Goal: Find specific page/section: Find specific page/section

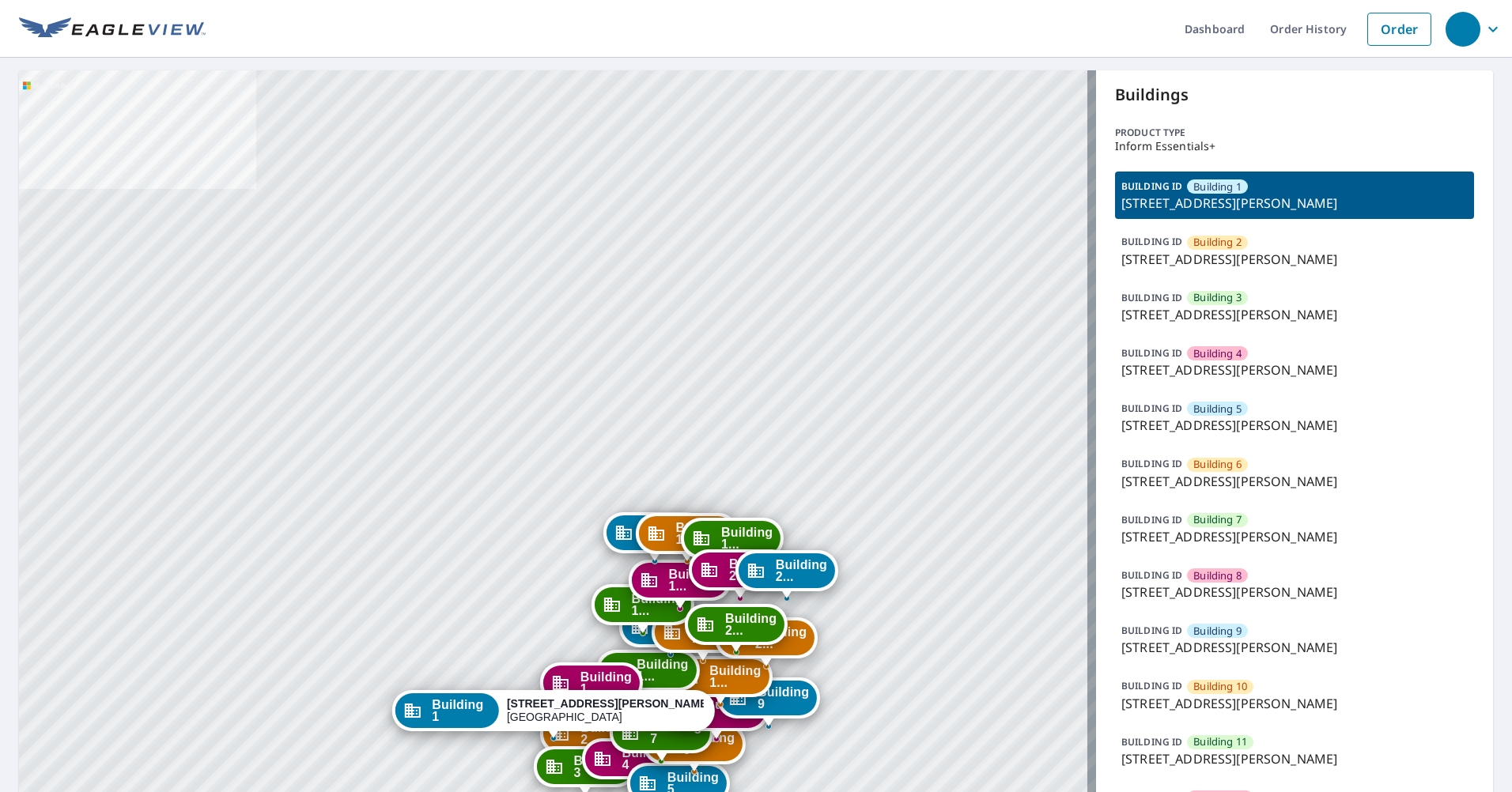
click at [1212, 361] on p "[STREET_ADDRESS][PERSON_NAME]" at bounding box center [1294, 370] width 346 height 19
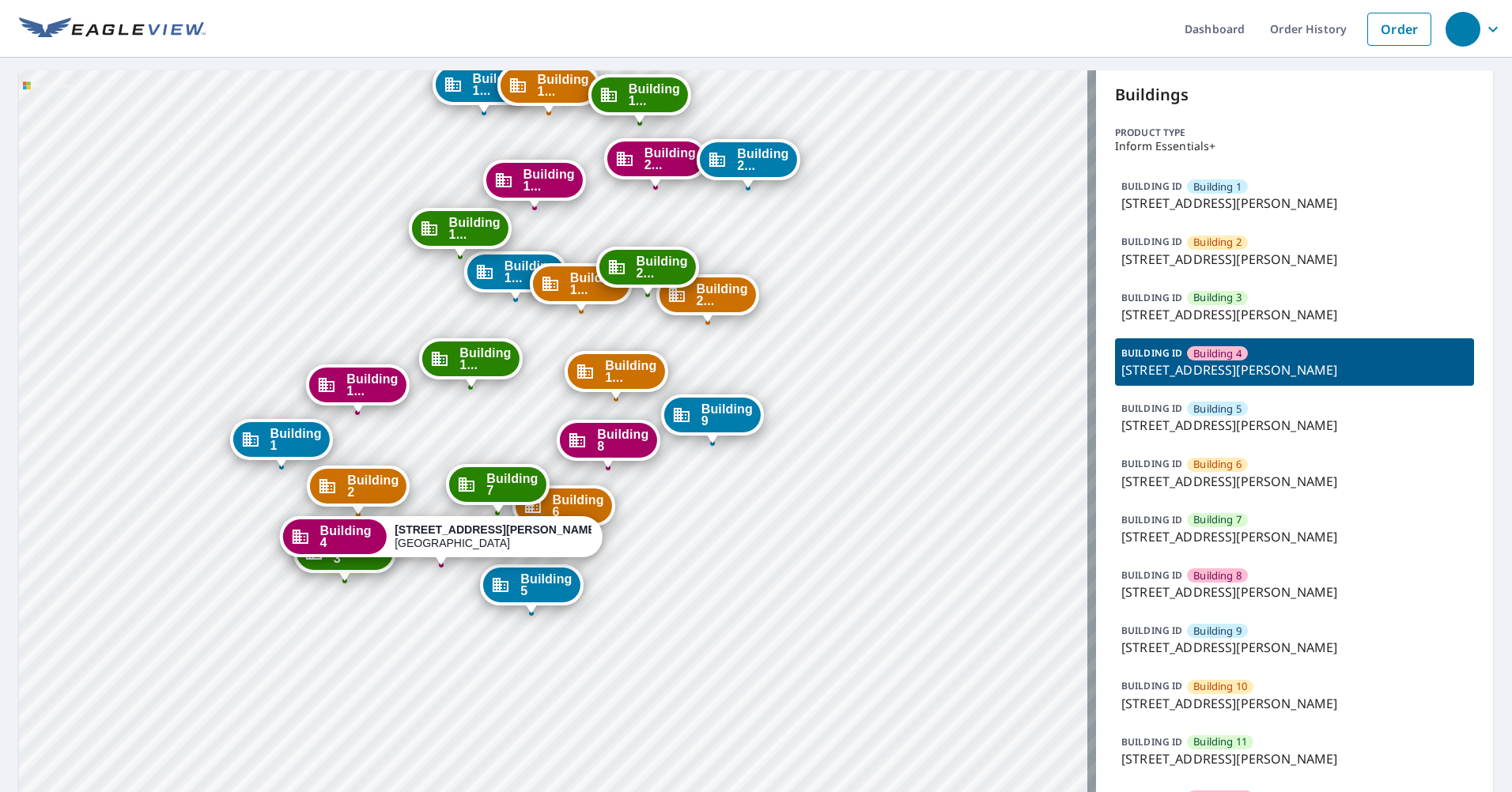
drag, startPoint x: 524, startPoint y: 580, endPoint x: 595, endPoint y: 363, distance: 228.3
click at [595, 363] on div "Building 1..." at bounding box center [616, 371] width 96 height 35
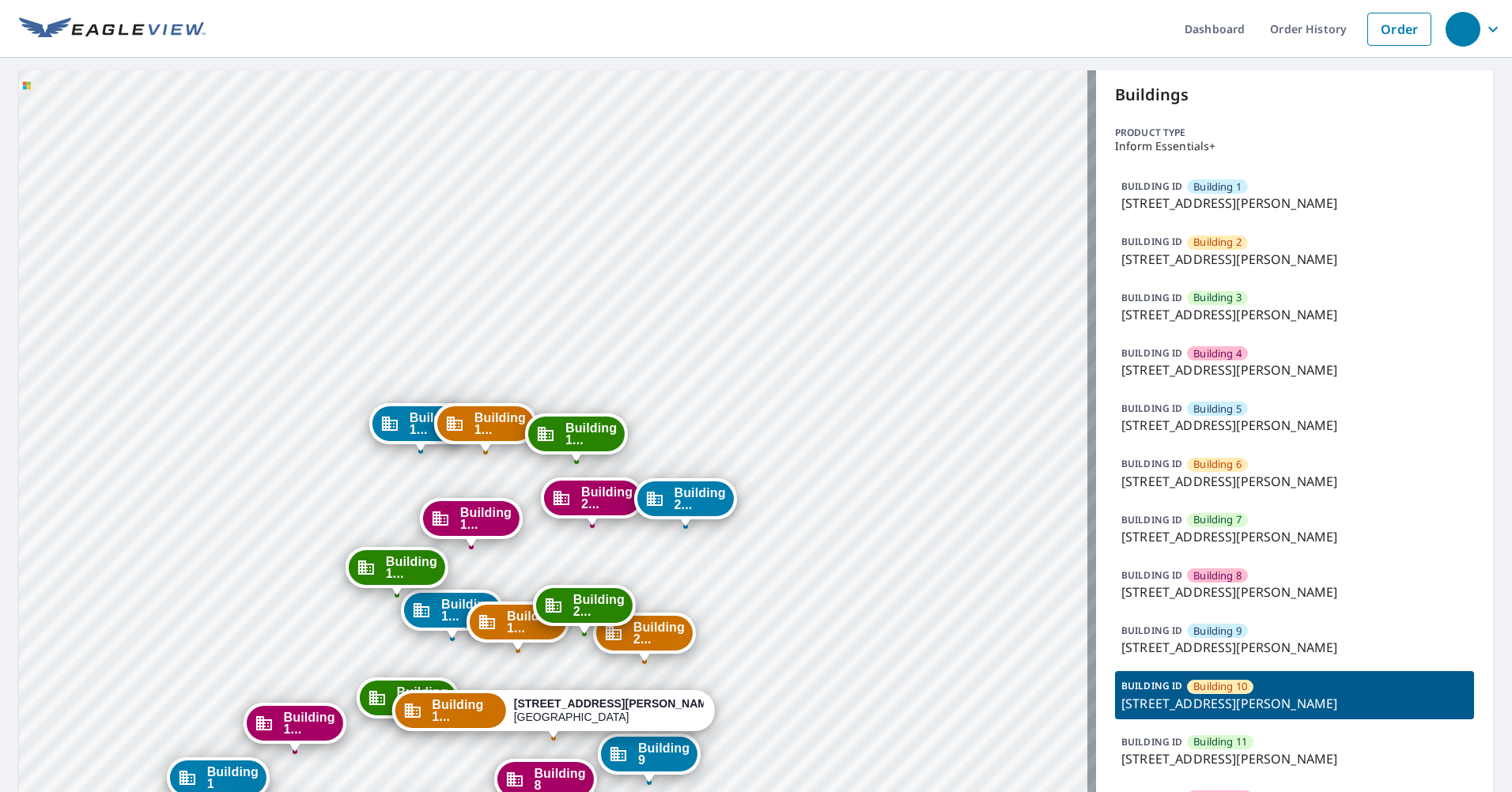
click at [1252, 365] on p "[STREET_ADDRESS][PERSON_NAME]" at bounding box center [1294, 370] width 346 height 19
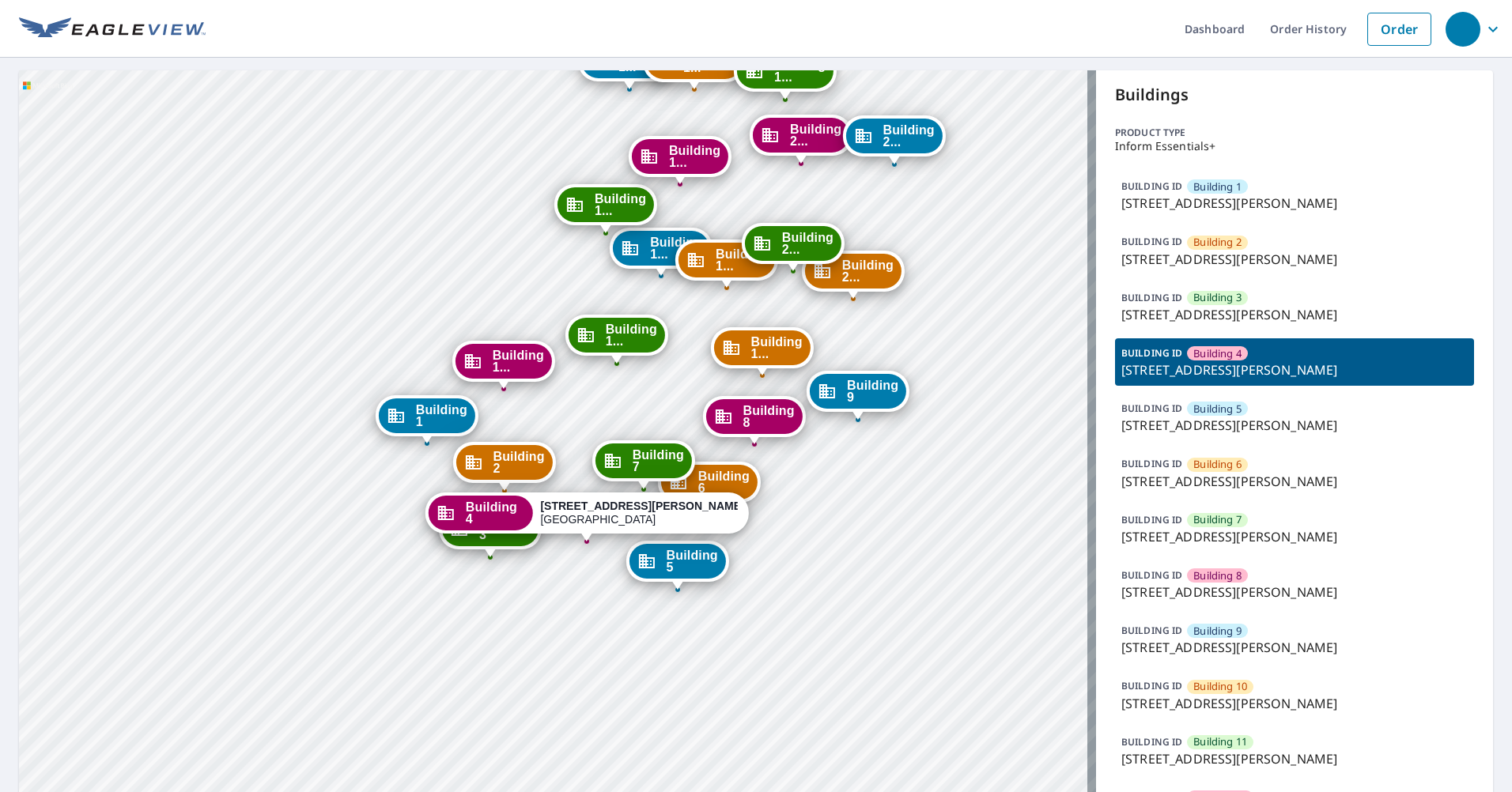
drag, startPoint x: 588, startPoint y: 350, endPoint x: 591, endPoint y: 340, distance: 10.4
click at [591, 340] on icon "Dropped pin, building Building 11, Commercial property, 4001 Anderson Road Nash…" at bounding box center [585, 335] width 19 height 19
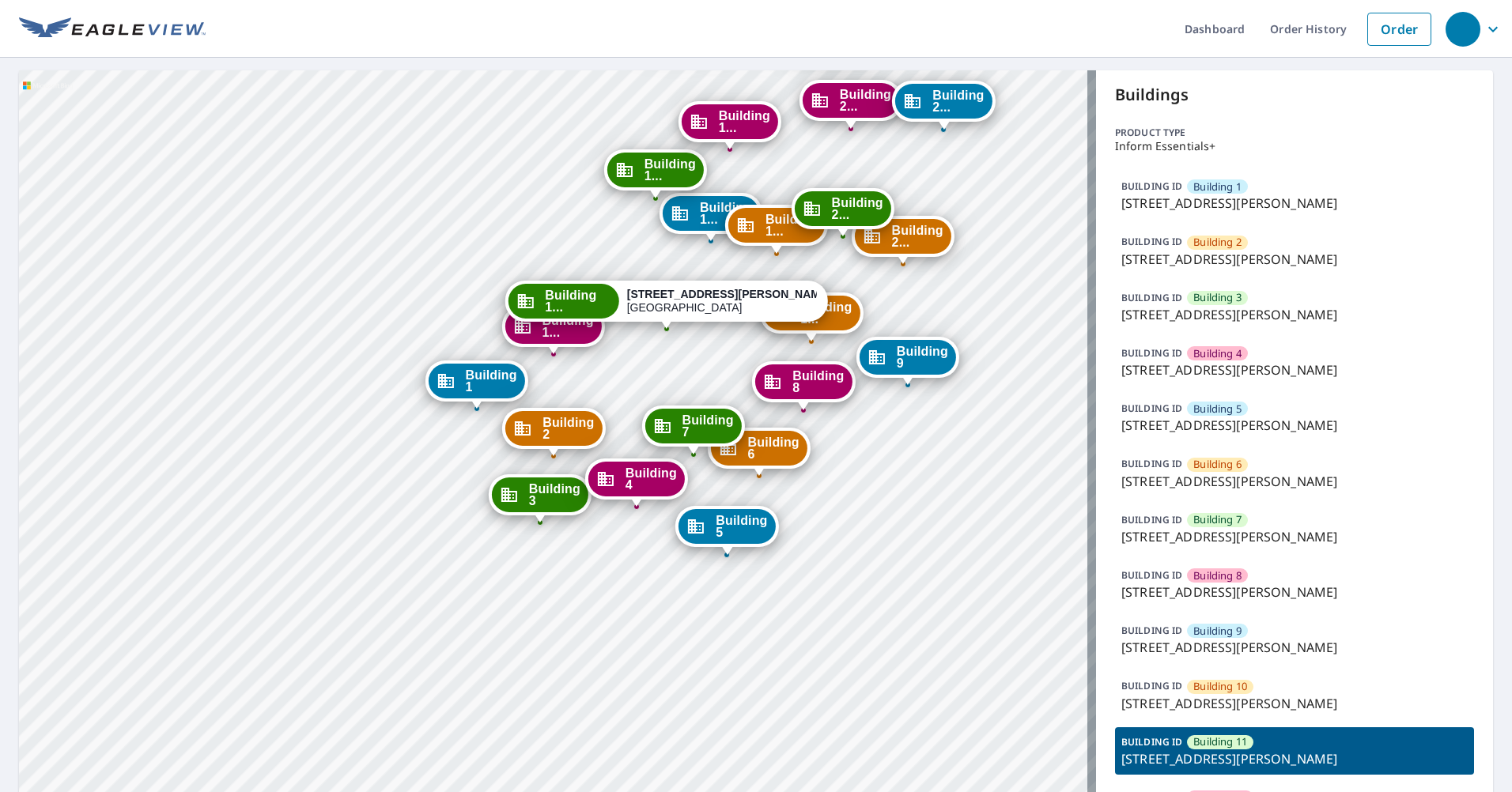
drag, startPoint x: 604, startPoint y: 275, endPoint x: 648, endPoint y: 174, distance: 110.2
click at [648, 174] on div "Building 1..." at bounding box center [655, 170] width 96 height 35
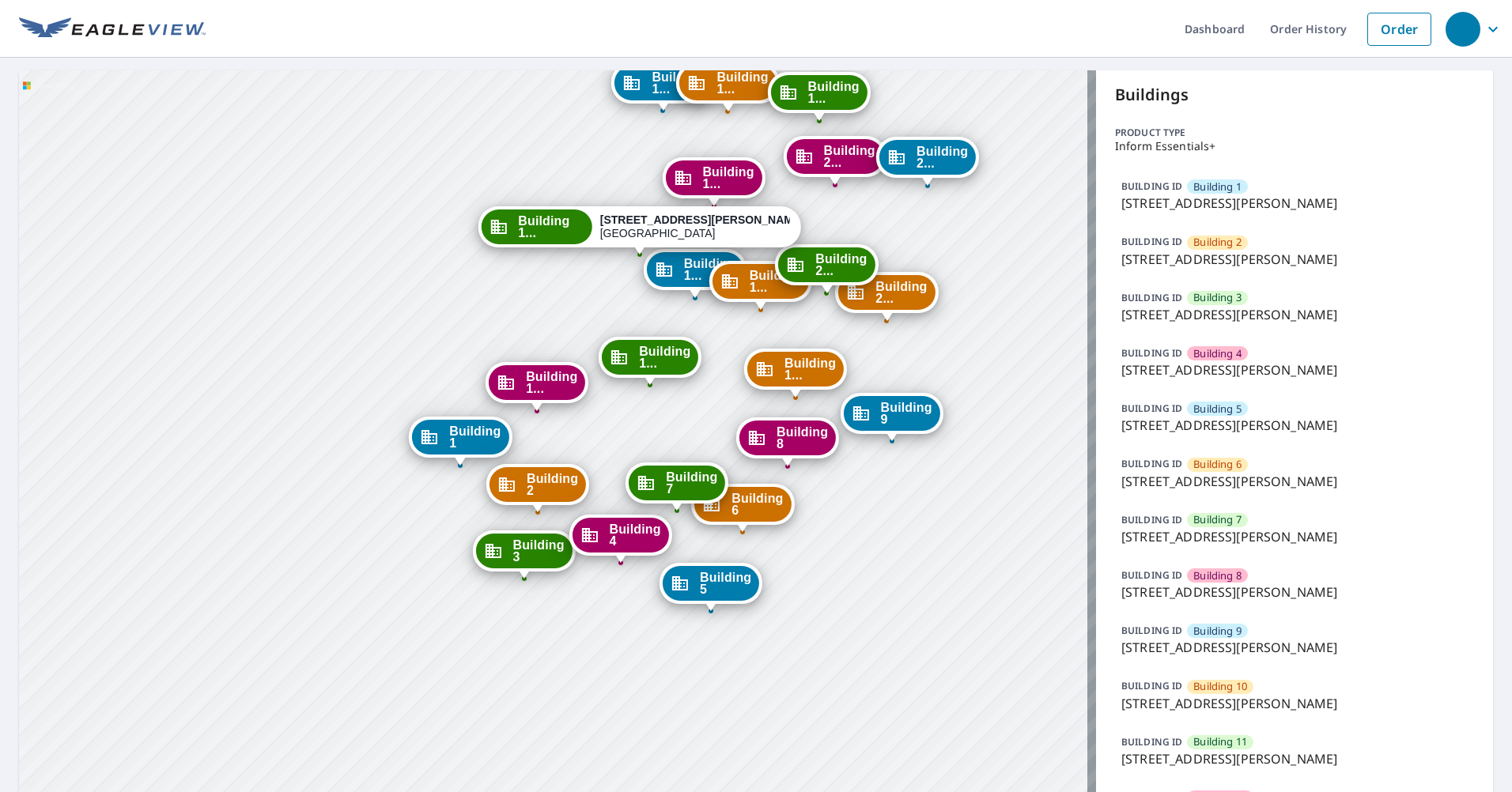
drag, startPoint x: 455, startPoint y: 493, endPoint x: 600, endPoint y: 23, distance: 491.9
click at [600, 23] on div "Dashboard Order History Order Building [GEOGRAPHIC_DATA][STREET_ADDRESS][PERSON…" at bounding box center [756, 396] width 1512 height 792
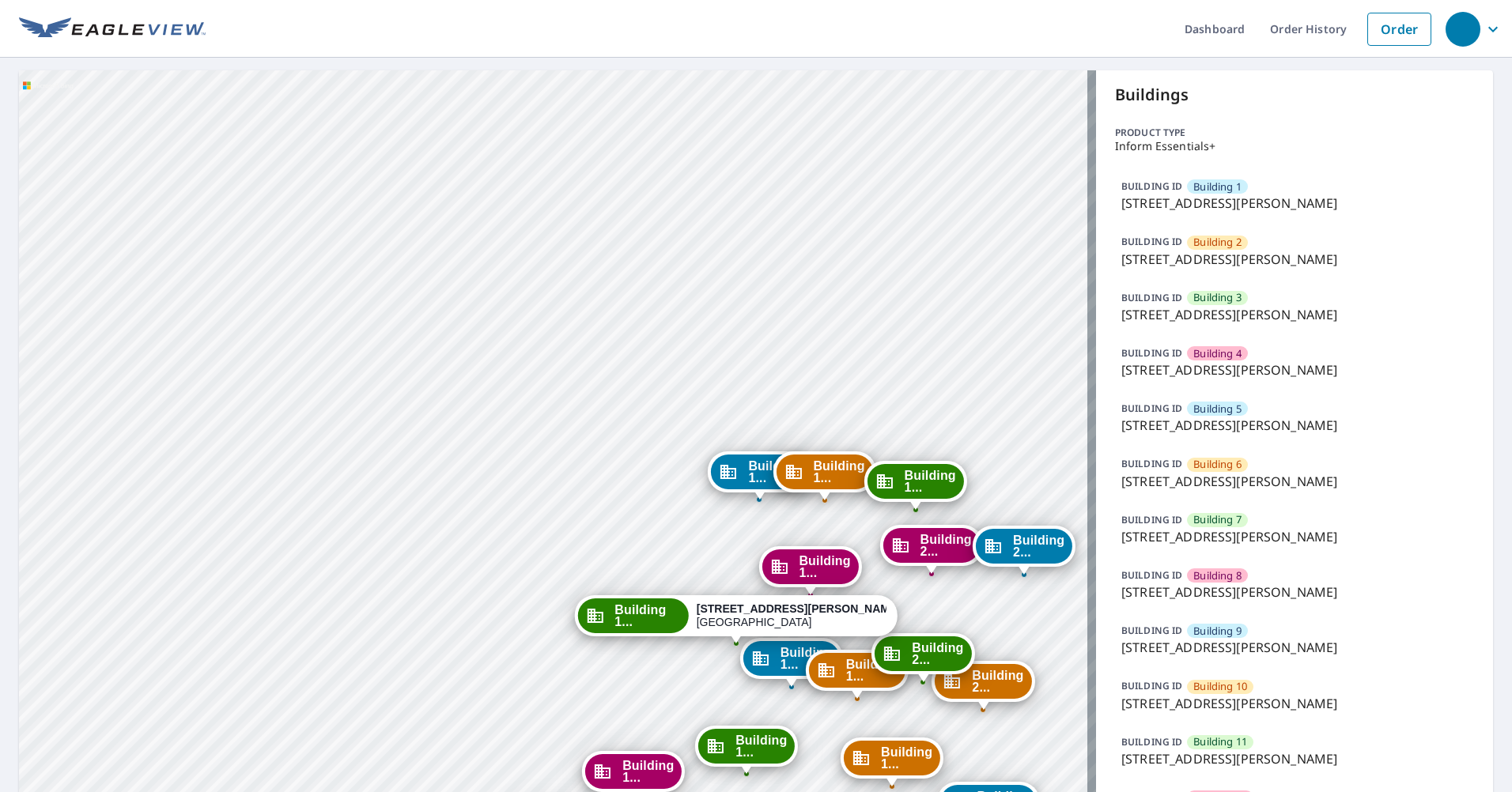
click at [664, 471] on div "Building [GEOGRAPHIC_DATA][STREET_ADDRESS][PERSON_NAME][STREET_ADDRESS][PERSON_…" at bounding box center [557, 762] width 1077 height 1383
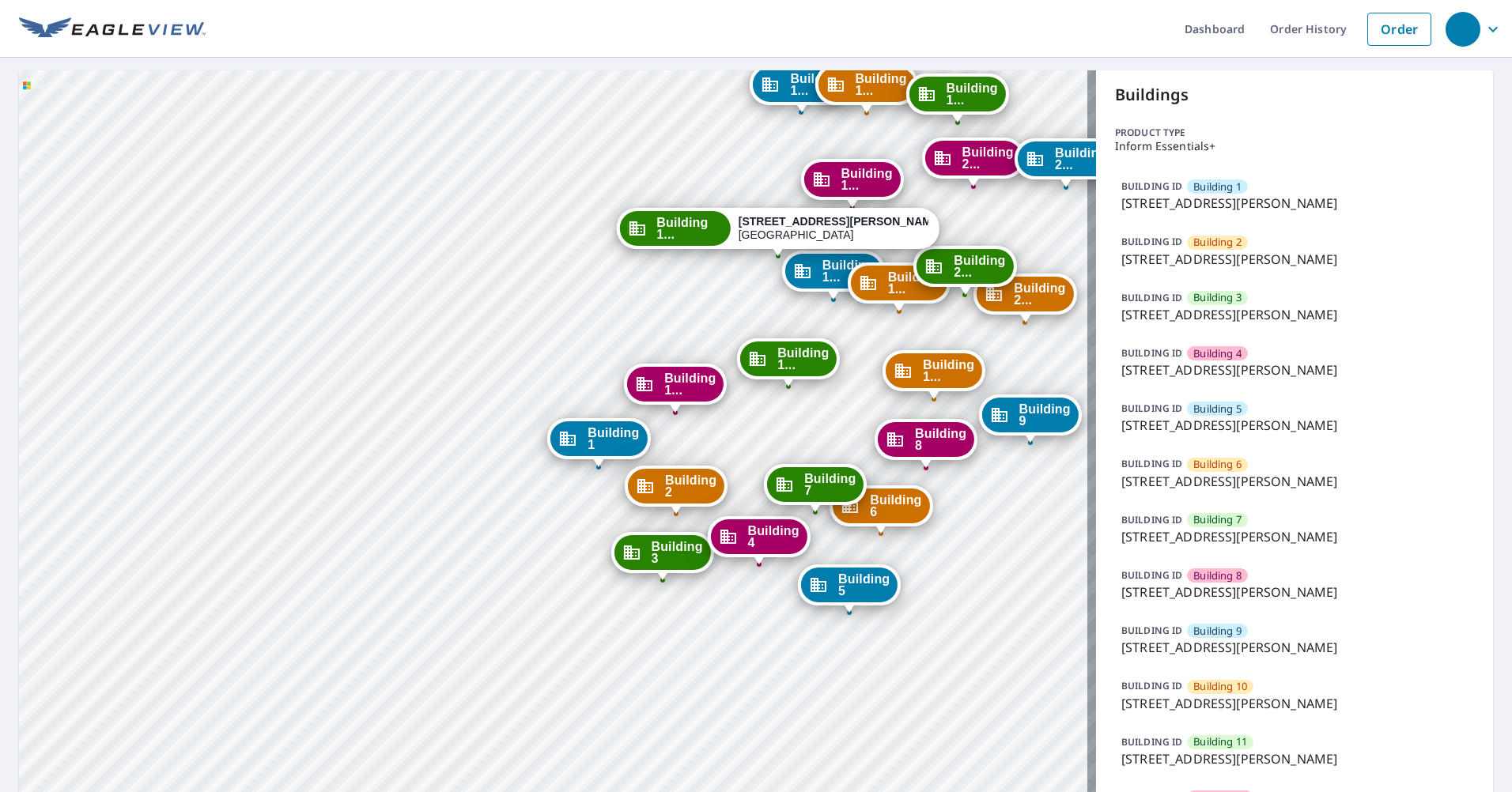
drag, startPoint x: 637, startPoint y: 554, endPoint x: 701, endPoint y: 119, distance: 439.7
click at [701, 119] on div "Building [GEOGRAPHIC_DATA][STREET_ADDRESS][PERSON_NAME][STREET_ADDRESS][PERSON_…" at bounding box center [557, 762] width 1077 height 1383
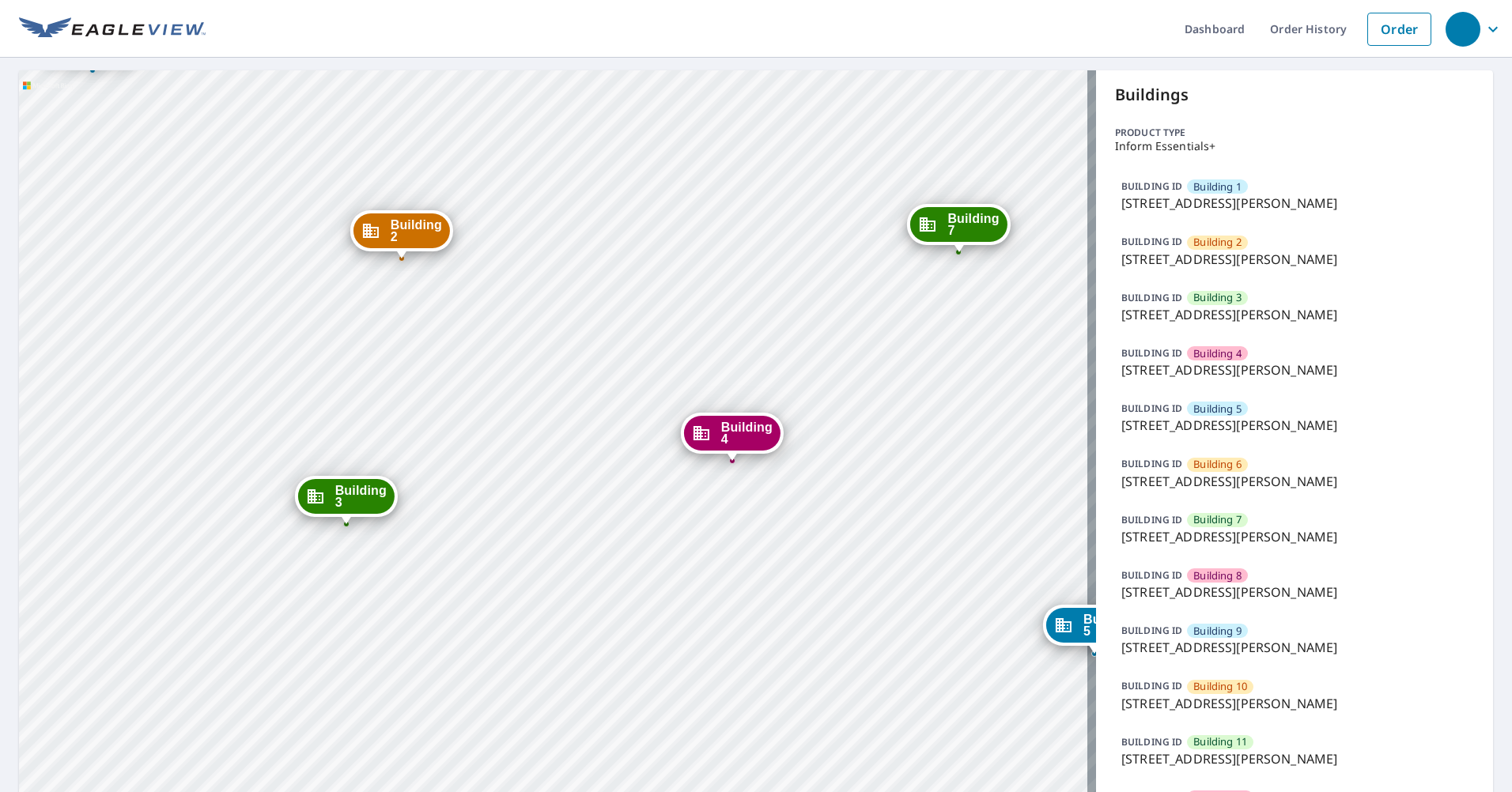
click at [1072, 294] on div "Building [GEOGRAPHIC_DATA][STREET_ADDRESS][PERSON_NAME][STREET_ADDRESS][PERSON_…" at bounding box center [557, 762] width 1077 height 1383
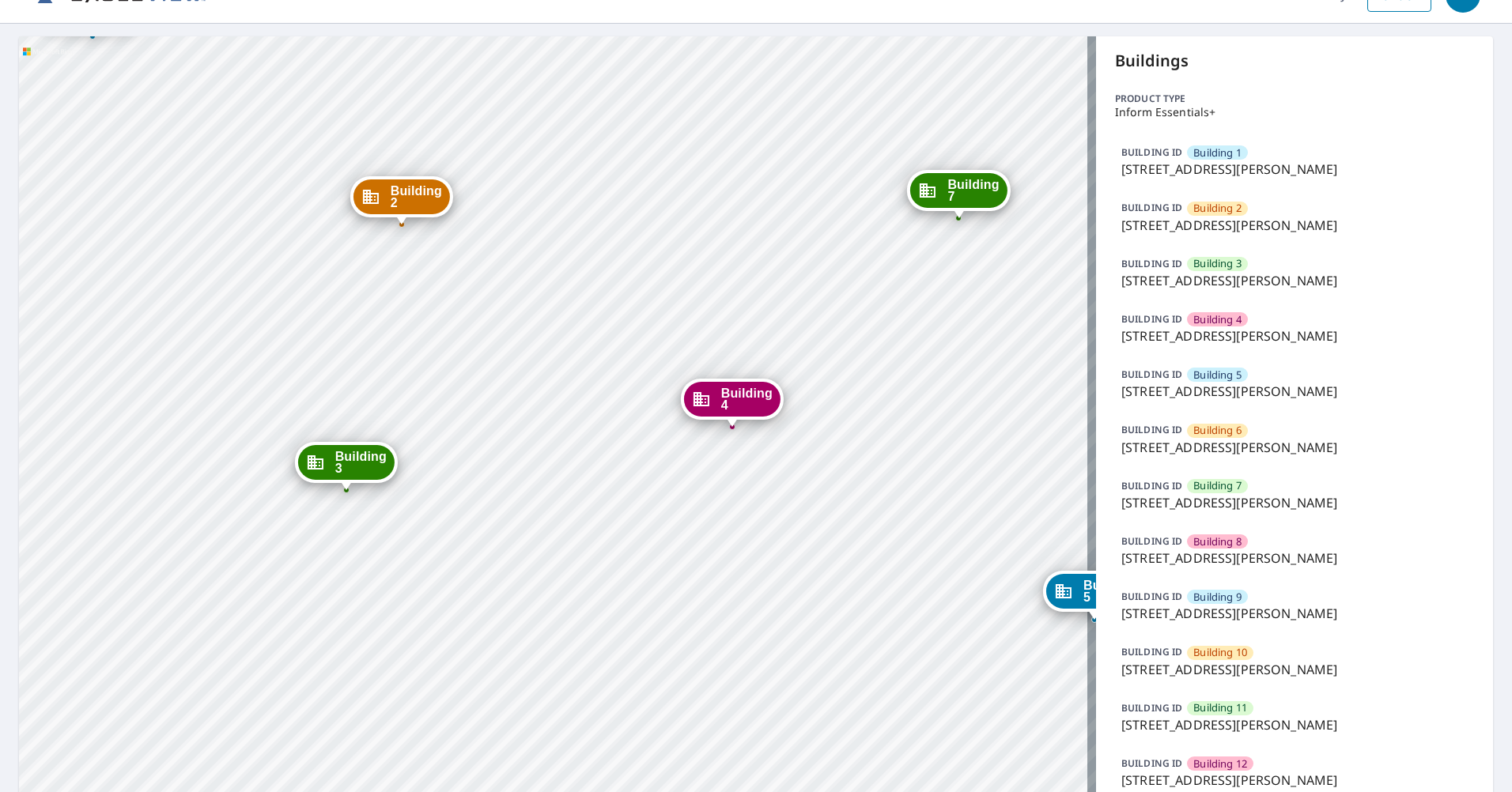
click at [1455, 444] on p "[STREET_ADDRESS][PERSON_NAME]" at bounding box center [1294, 447] width 346 height 19
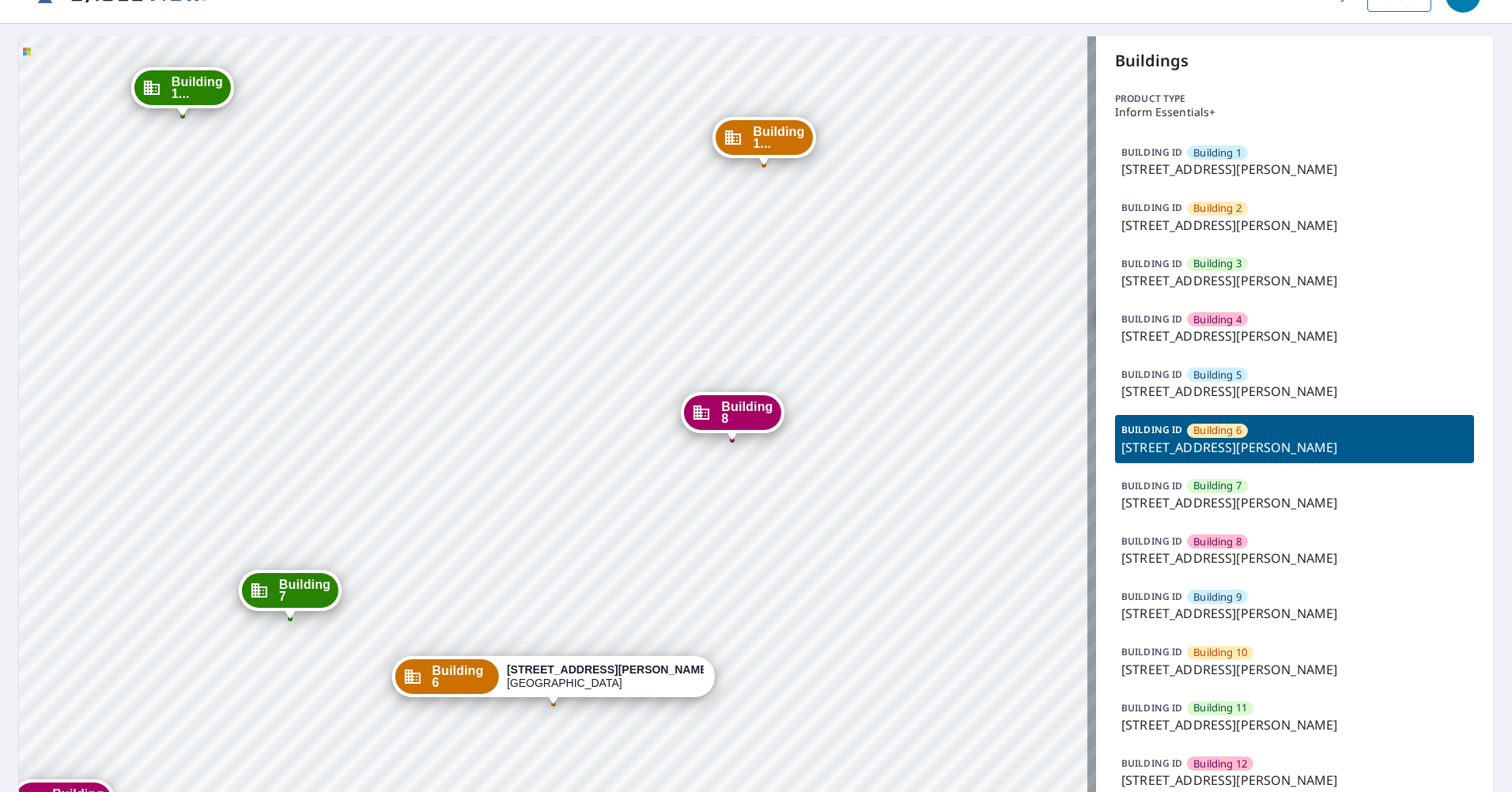
click at [401, 186] on div "Building [GEOGRAPHIC_DATA][STREET_ADDRESS][PERSON_NAME][STREET_ADDRESS][PERSON_…" at bounding box center [557, 728] width 1077 height 1383
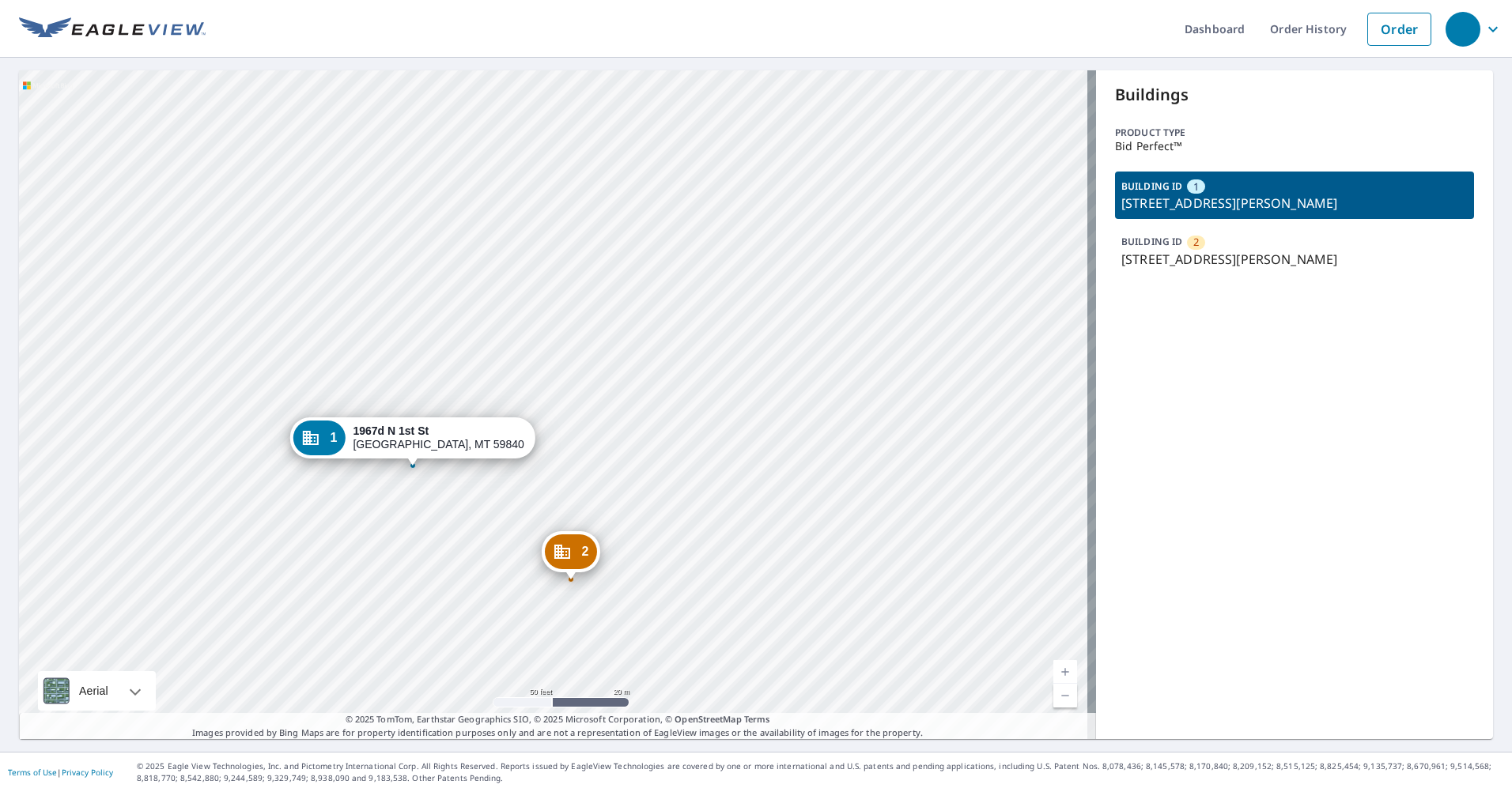
click at [598, 141] on div "2 [STREET_ADDRESS][PERSON_NAME] 1 [STREET_ADDRESS][PERSON_NAME]" at bounding box center [557, 404] width 1077 height 669
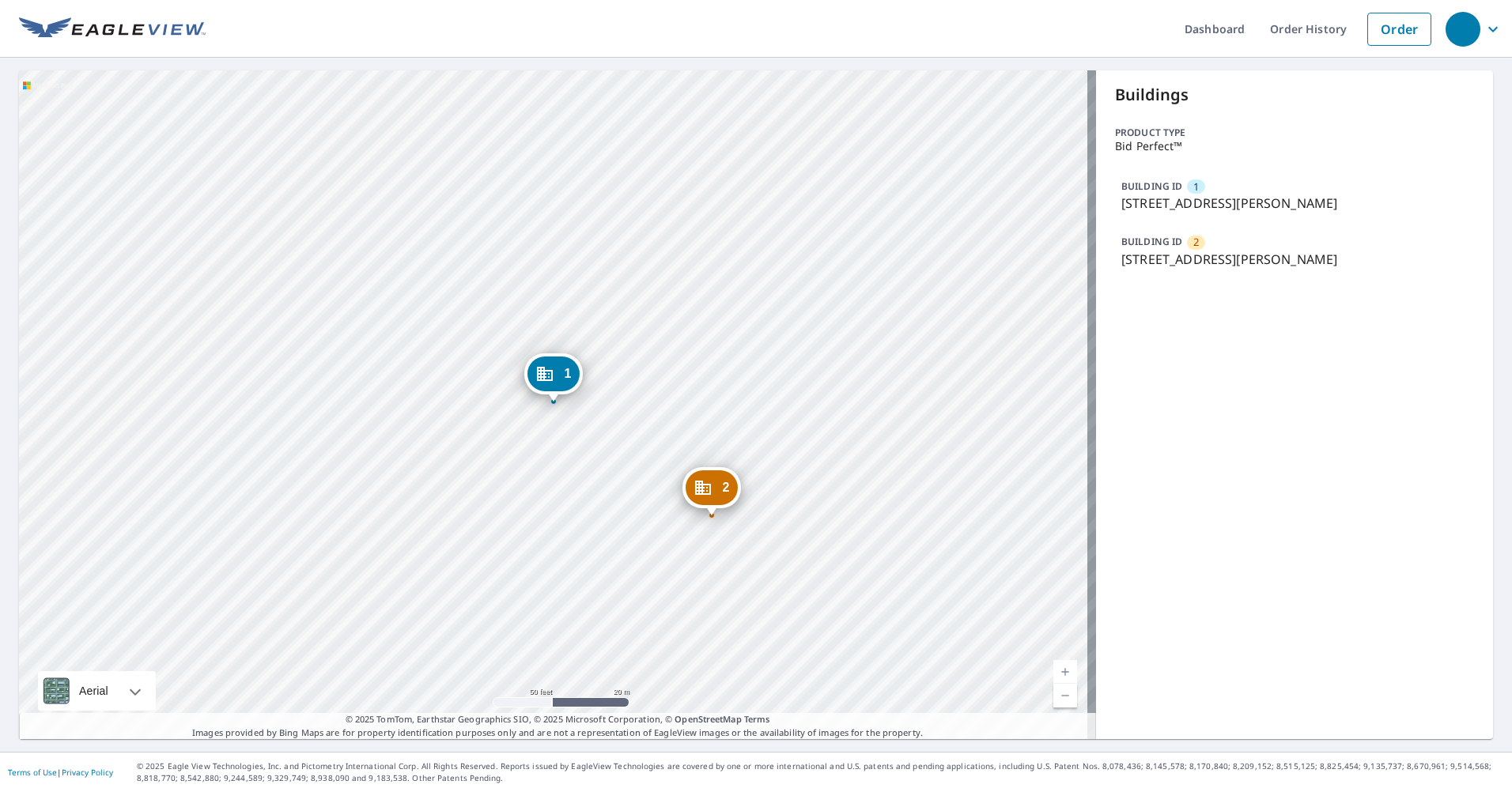
click at [690, 173] on div "2 [STREET_ADDRESS][PERSON_NAME] 1 [STREET_ADDRESS][PERSON_NAME]" at bounding box center [557, 404] width 1077 height 669
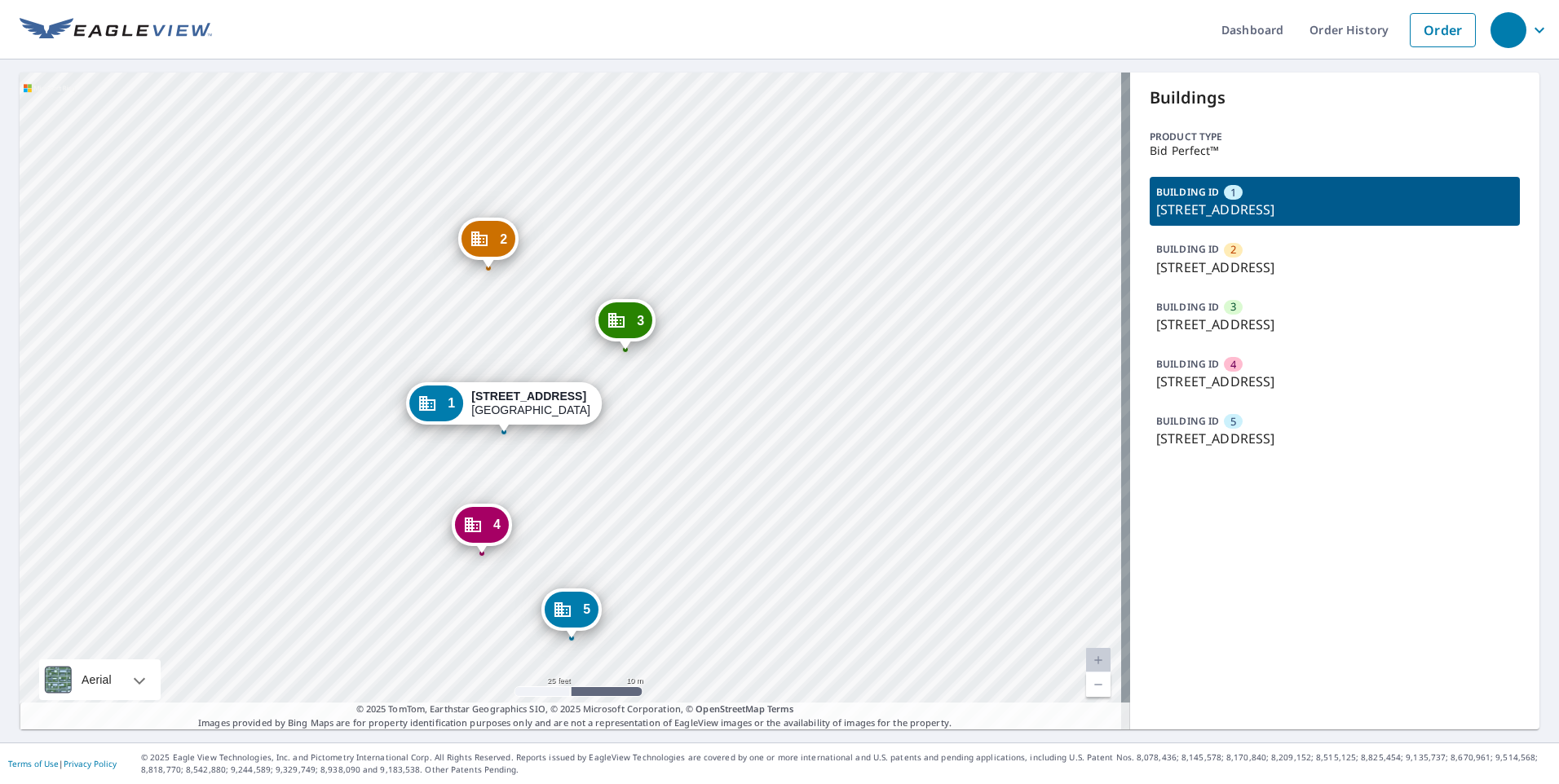
click at [515, 233] on div "2" at bounding box center [488, 239] width 53 height 36
